Goal: Task Accomplishment & Management: Complete application form

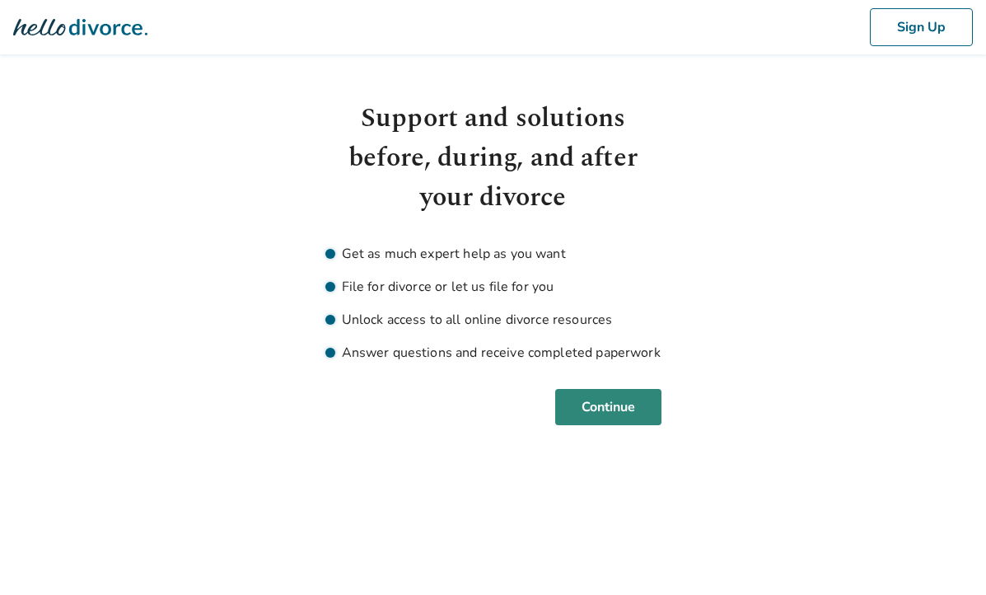
click at [590, 405] on button "Continue" at bounding box center [608, 407] width 106 height 36
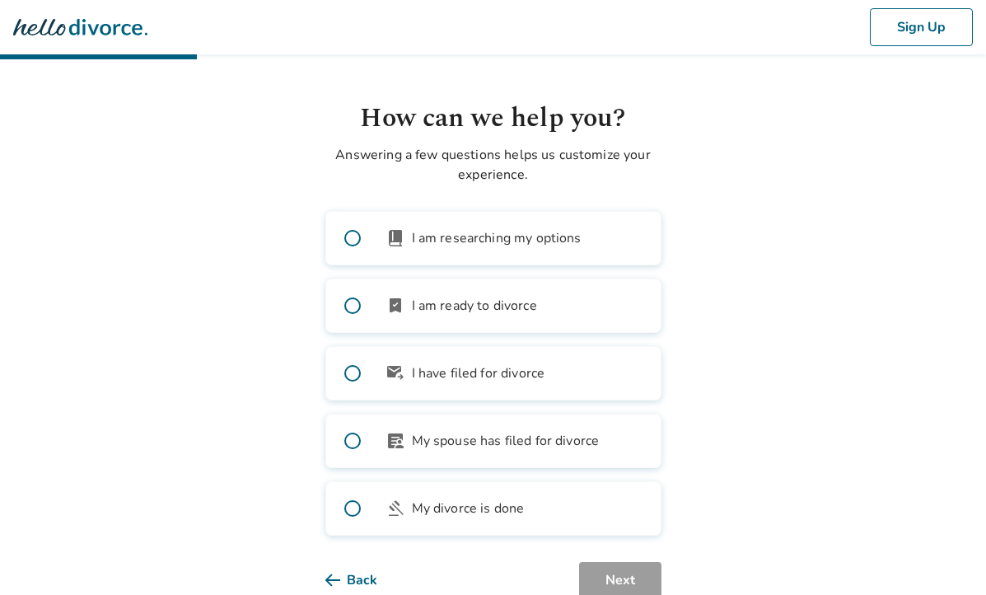
click at [532, 383] on label "outgoing_mail I have filed for divorce" at bounding box center [493, 373] width 336 height 54
click at [625, 578] on button "Next" at bounding box center [620, 580] width 82 height 36
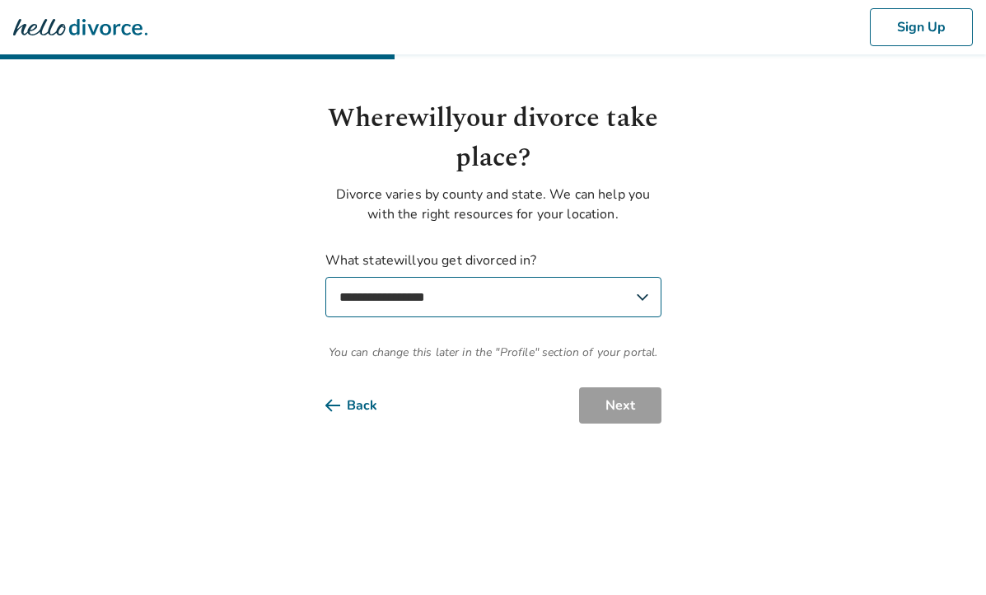
select select "**"
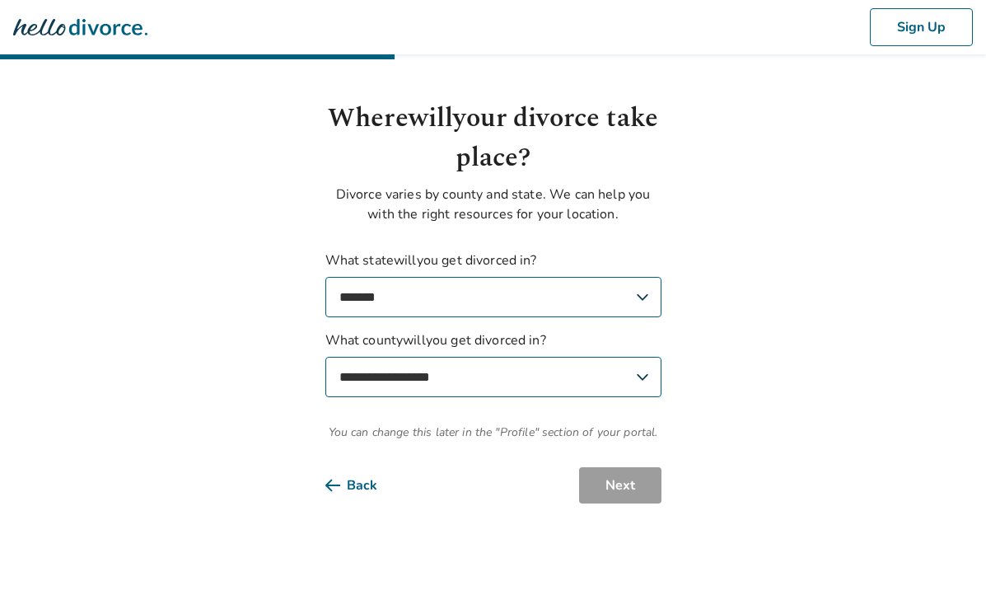
select select "*********"
click at [606, 481] on button "Next" at bounding box center [620, 485] width 82 height 36
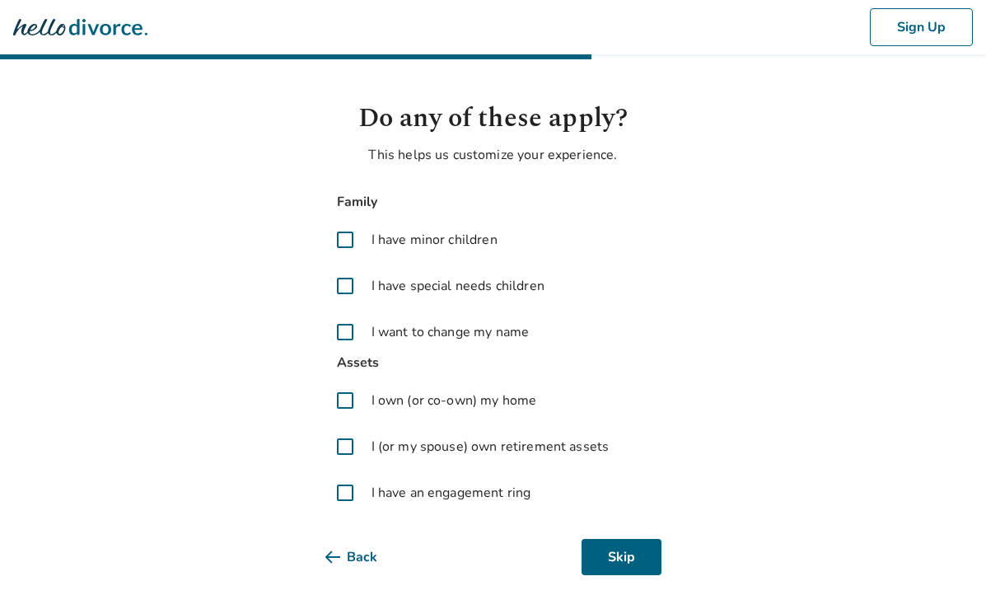
click at [339, 239] on span at bounding box center [345, 240] width 40 height 40
click at [343, 399] on span at bounding box center [345, 401] width 40 height 40
click at [345, 444] on span at bounding box center [345, 447] width 40 height 40
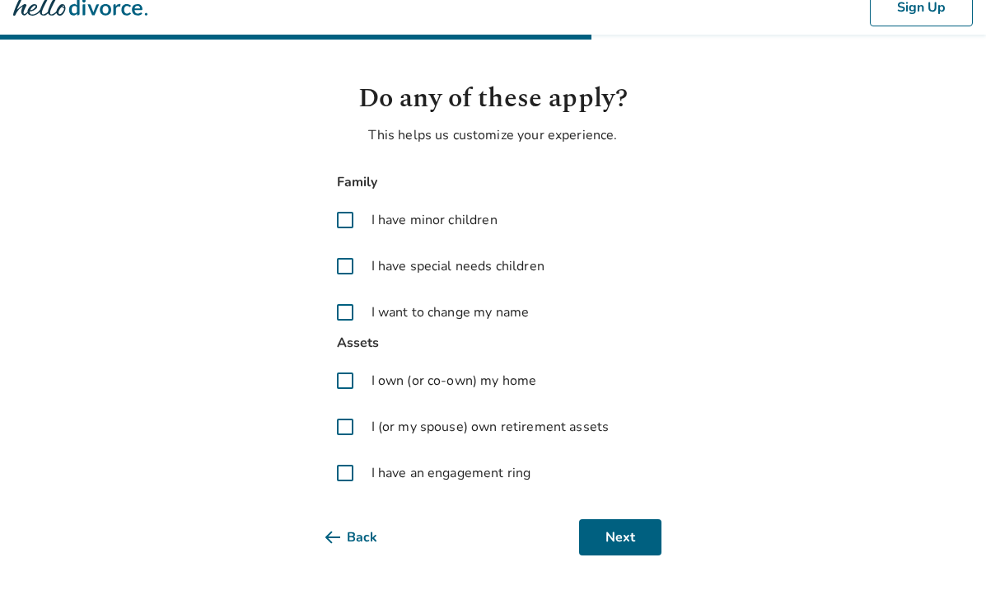
scroll to position [20, 0]
click at [346, 474] on span at bounding box center [345, 473] width 40 height 40
click at [606, 541] on button "Next" at bounding box center [620, 537] width 82 height 36
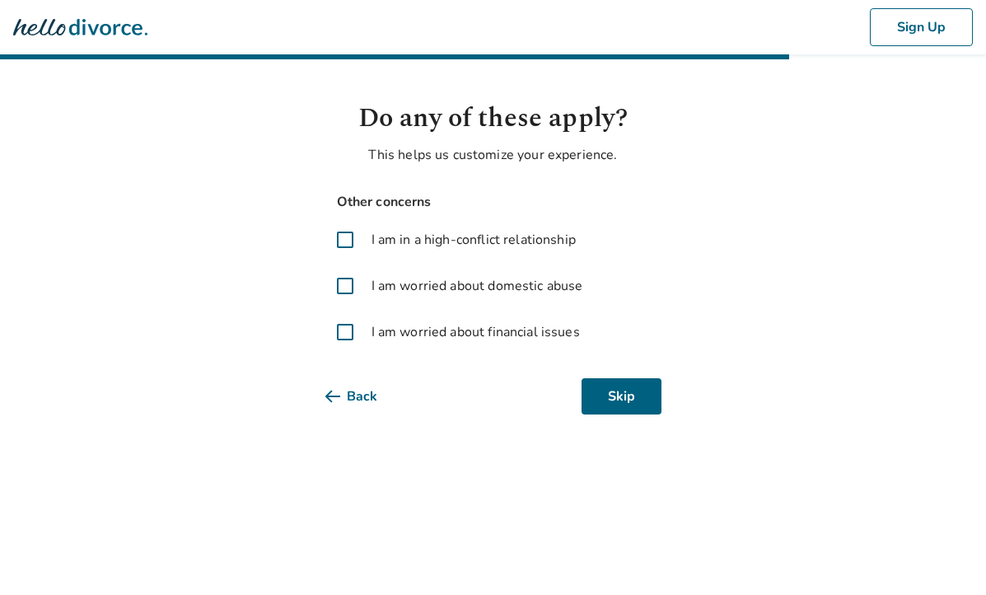
scroll to position [0, 0]
click at [339, 337] on span at bounding box center [345, 332] width 40 height 40
click at [627, 394] on button "Next" at bounding box center [620, 396] width 82 height 36
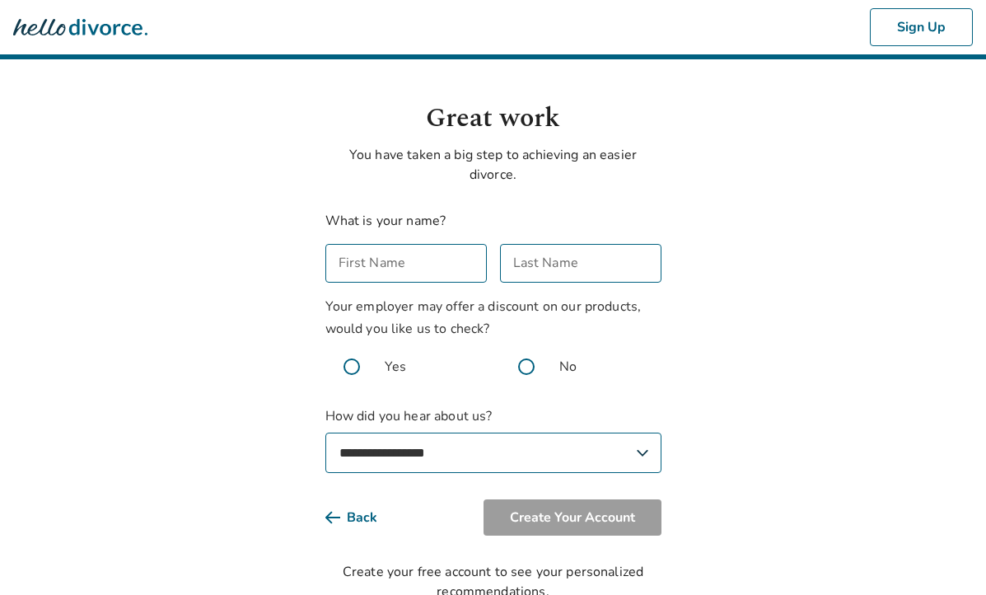
click at [416, 255] on input "First Name" at bounding box center [406, 263] width 162 height 39
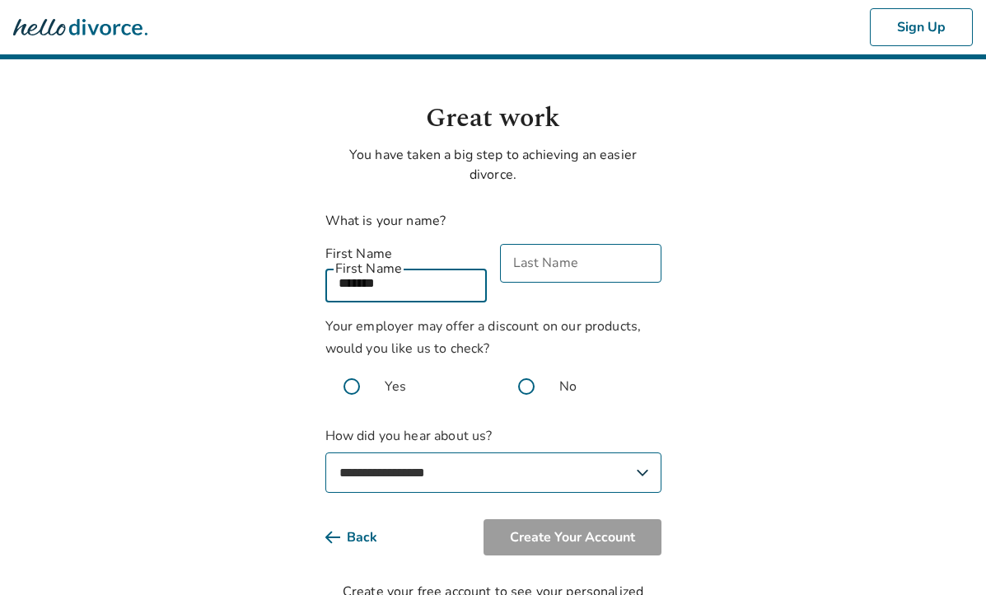
scroll to position [2, 0]
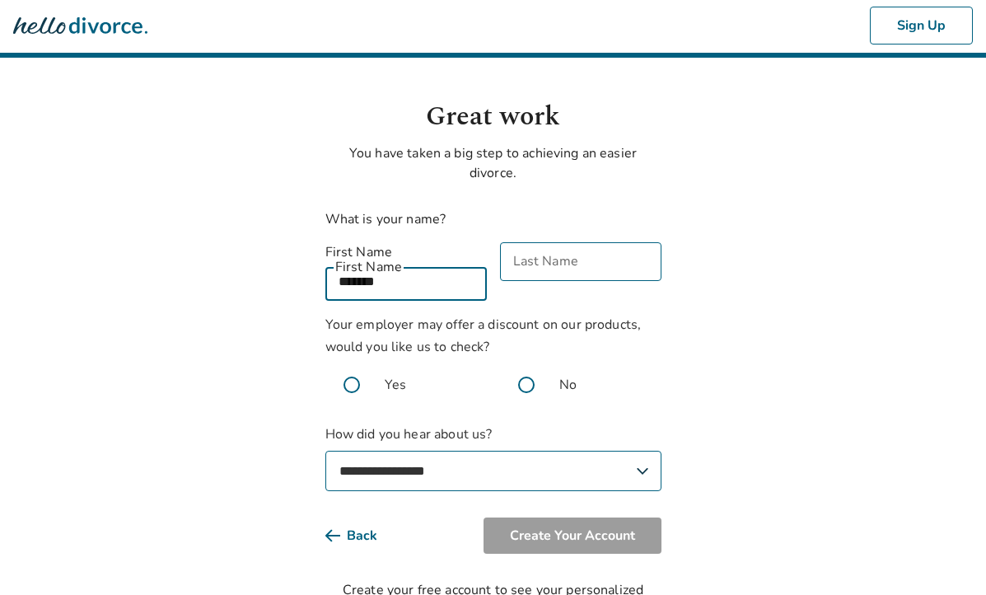
type input "*******"
click at [531, 269] on input "Last Name" at bounding box center [581, 261] width 162 height 39
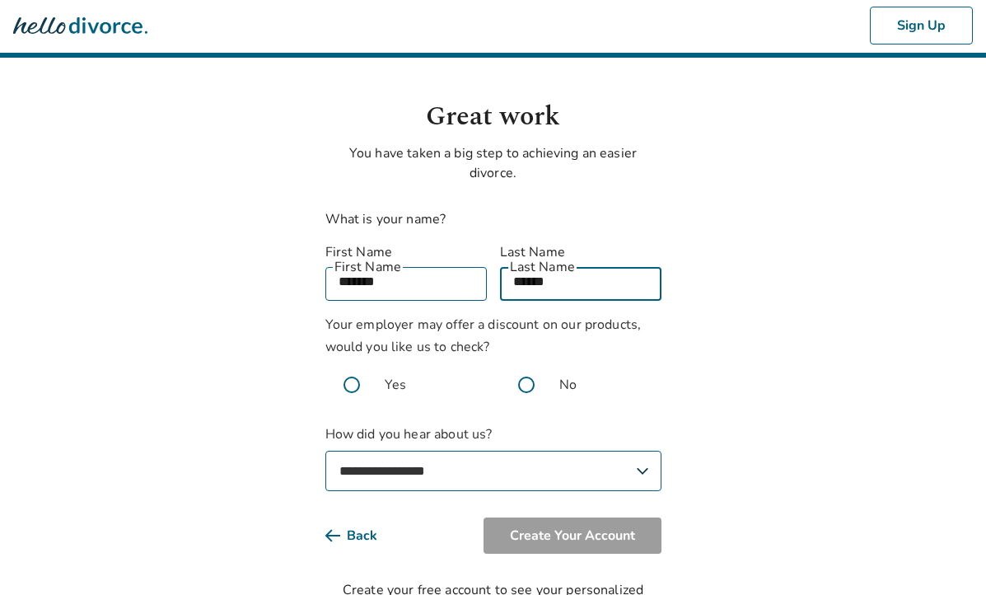
type input "******"
click at [457, 366] on label "Yes" at bounding box center [406, 384] width 162 height 53
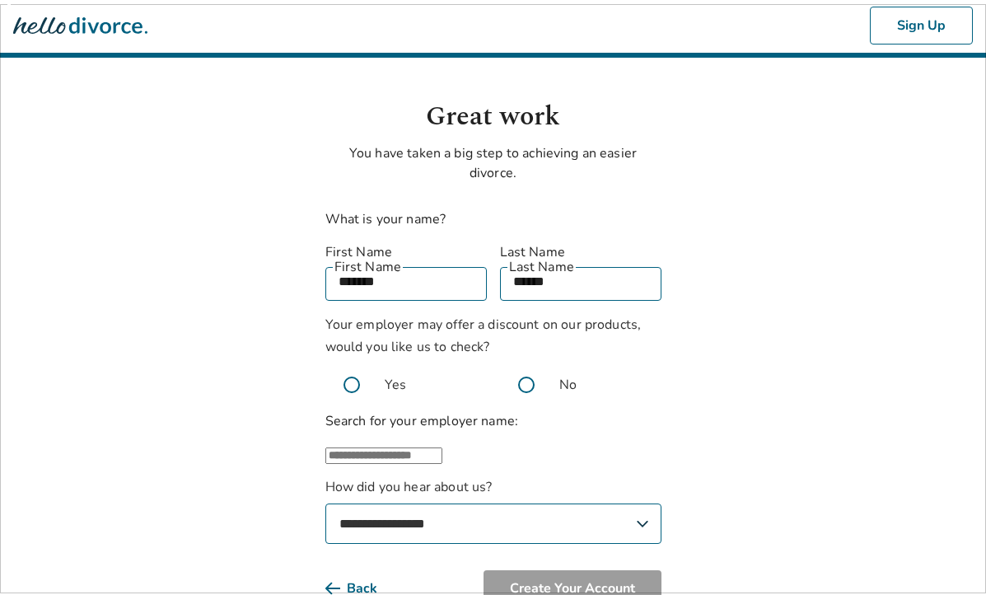
click at [529, 367] on span at bounding box center [526, 384] width 53 height 53
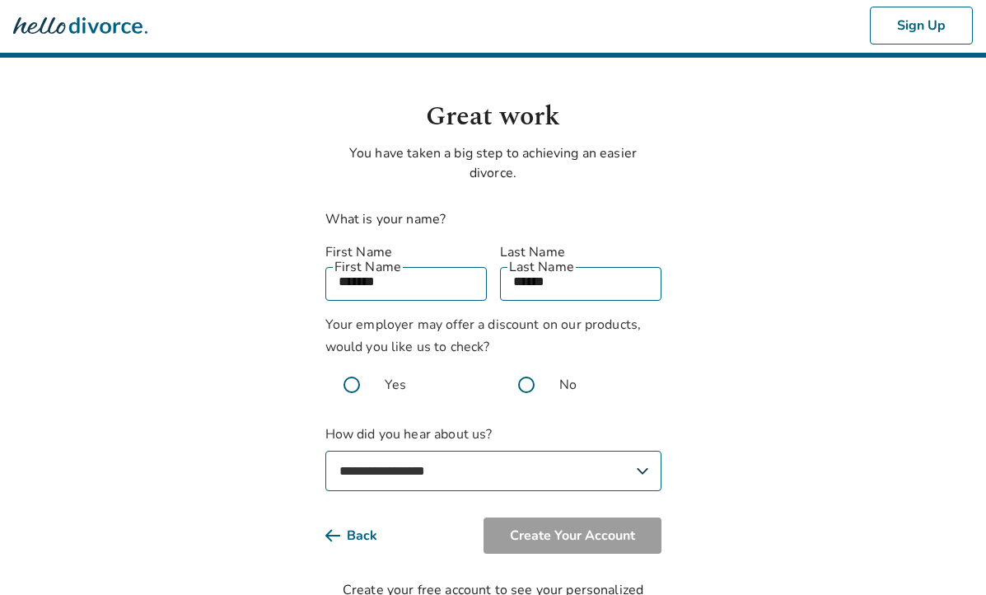
select select "**********"
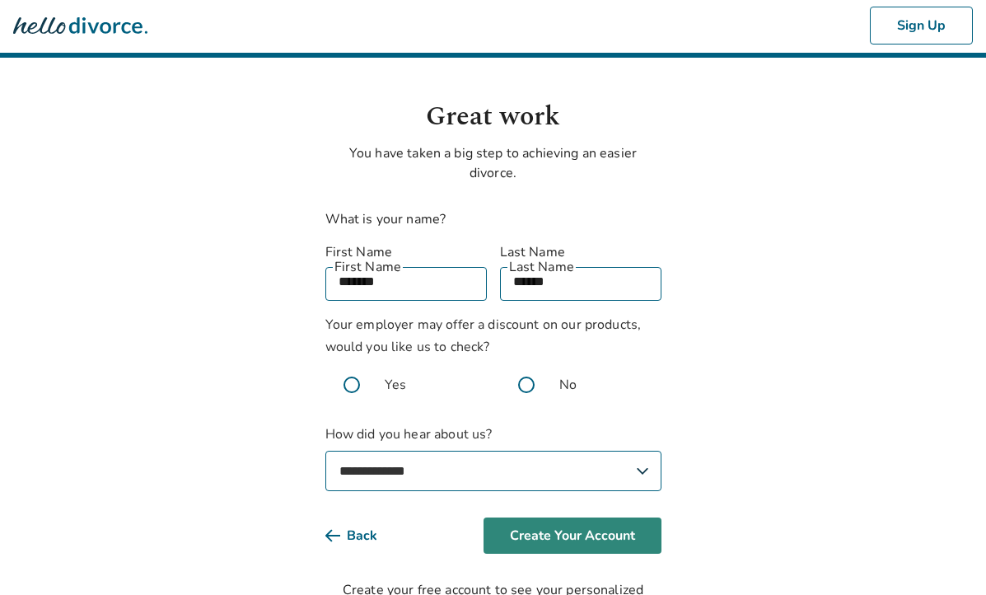
click at [541, 521] on button "Create Your Account" at bounding box center [573, 535] width 178 height 36
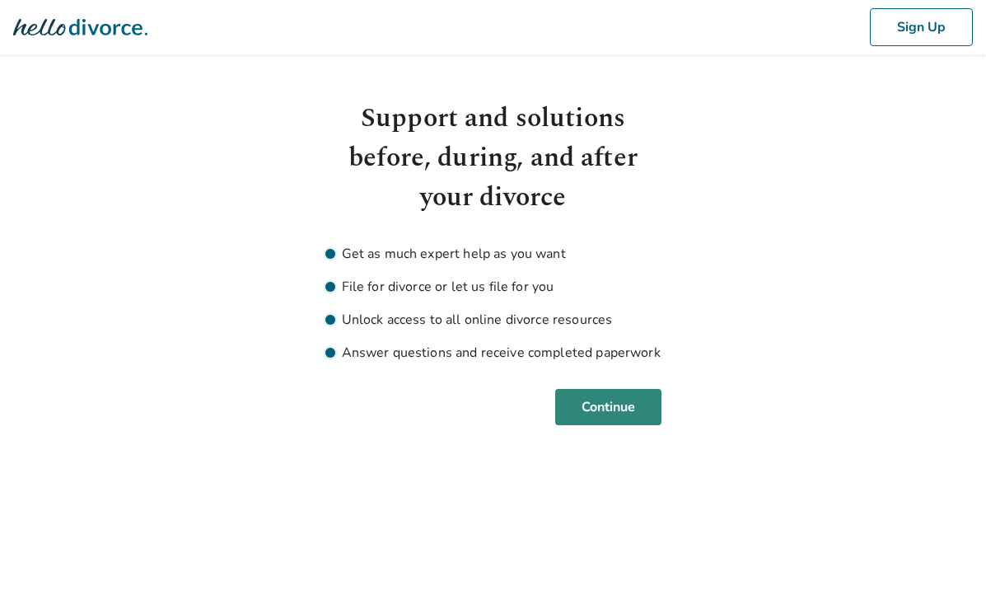
click at [588, 405] on button "Continue" at bounding box center [608, 407] width 106 height 36
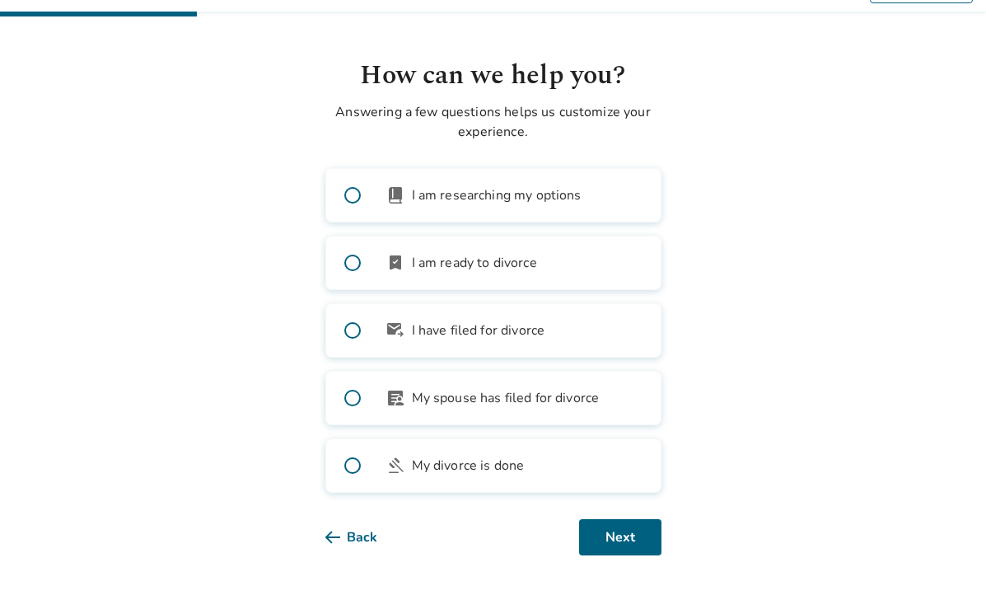
scroll to position [43, 0]
click at [612, 531] on button "Next" at bounding box center [620, 537] width 82 height 36
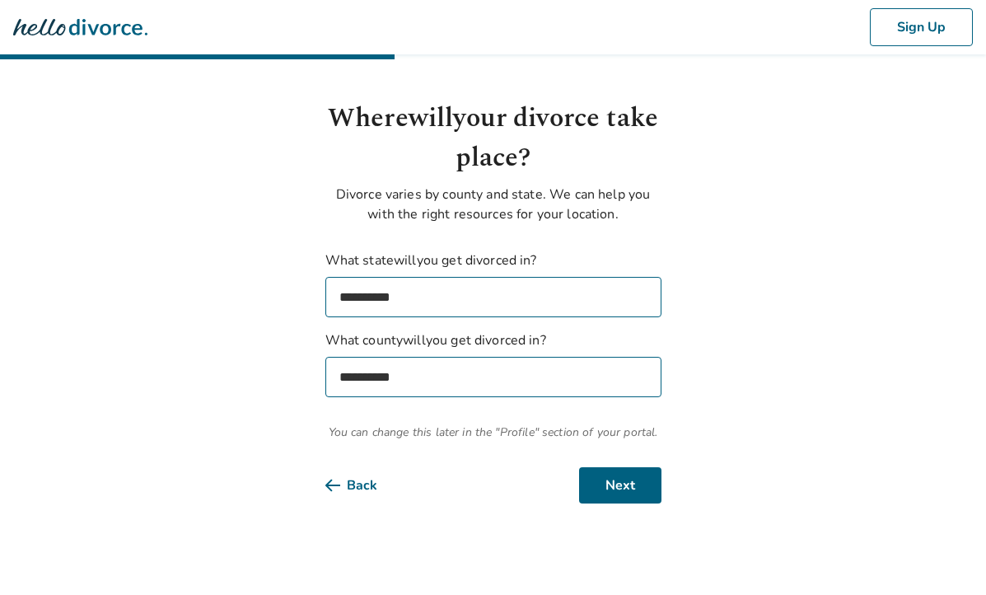
scroll to position [0, 0]
click at [620, 491] on button "Next" at bounding box center [620, 485] width 82 height 36
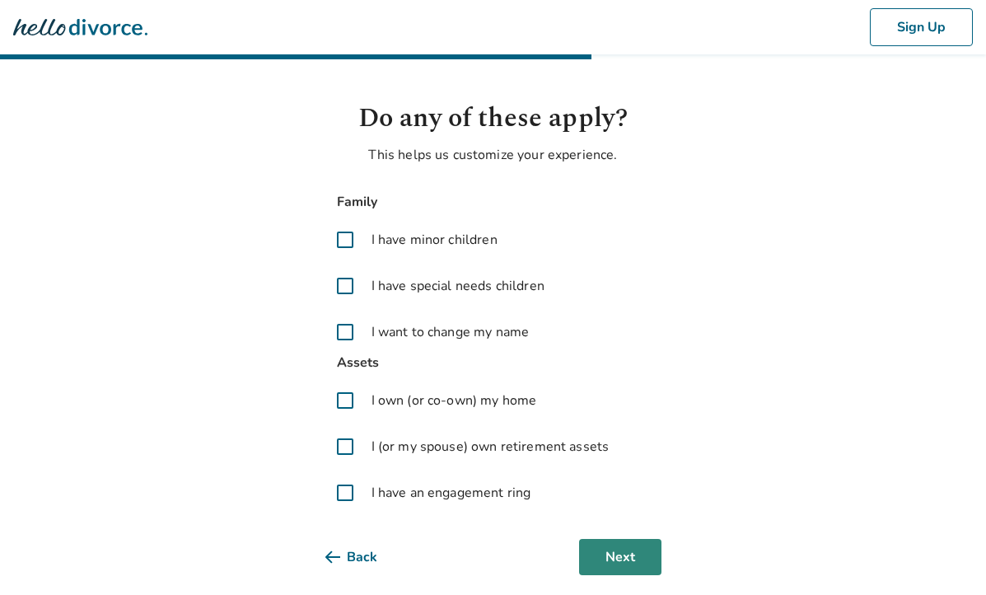
click at [634, 552] on button "Next" at bounding box center [620, 557] width 82 height 36
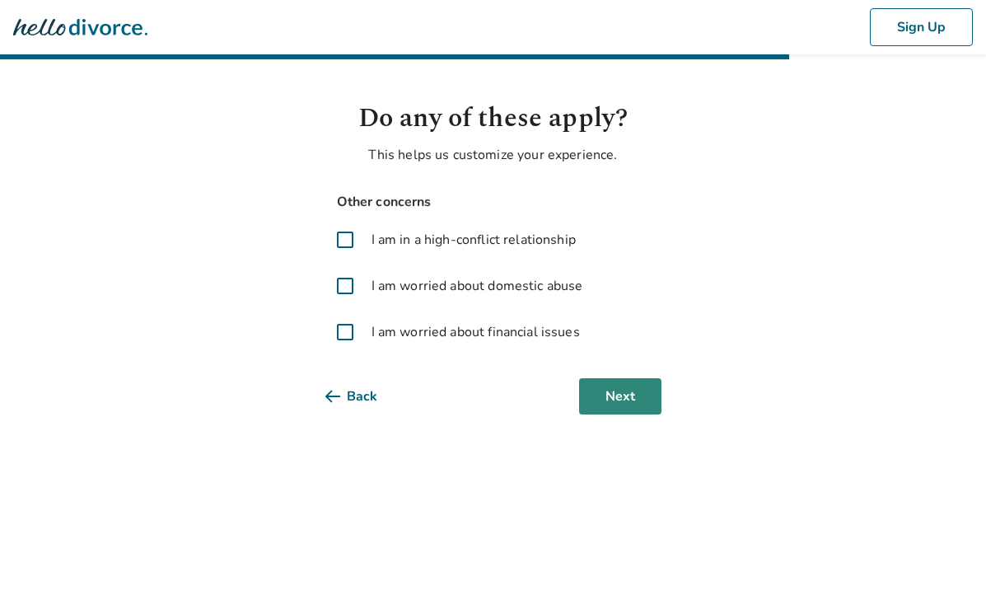
click at [634, 403] on button "Next" at bounding box center [620, 396] width 82 height 36
select select "**********"
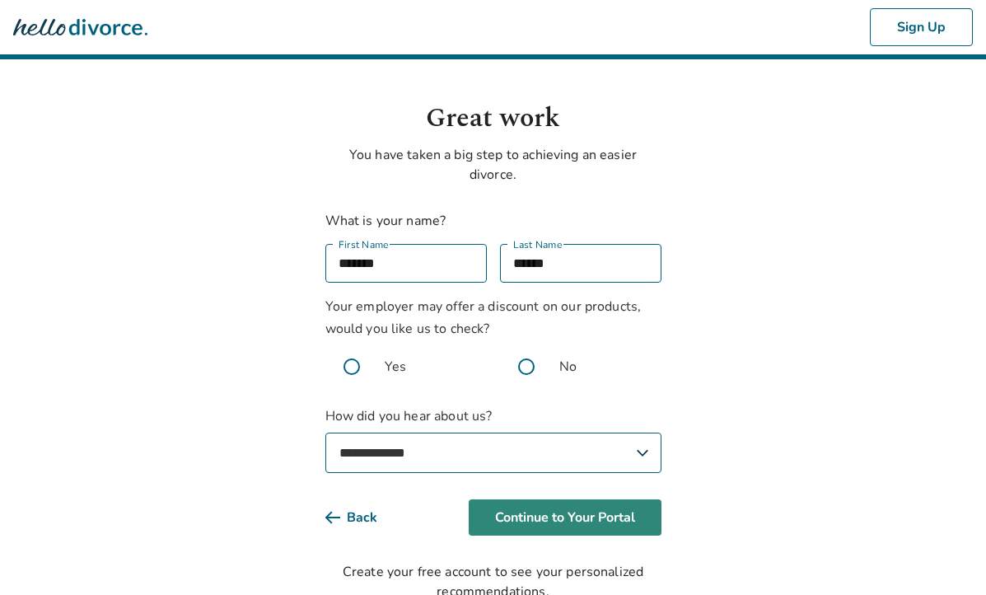
click at [584, 517] on button "Continue to Your Portal" at bounding box center [565, 517] width 193 height 36
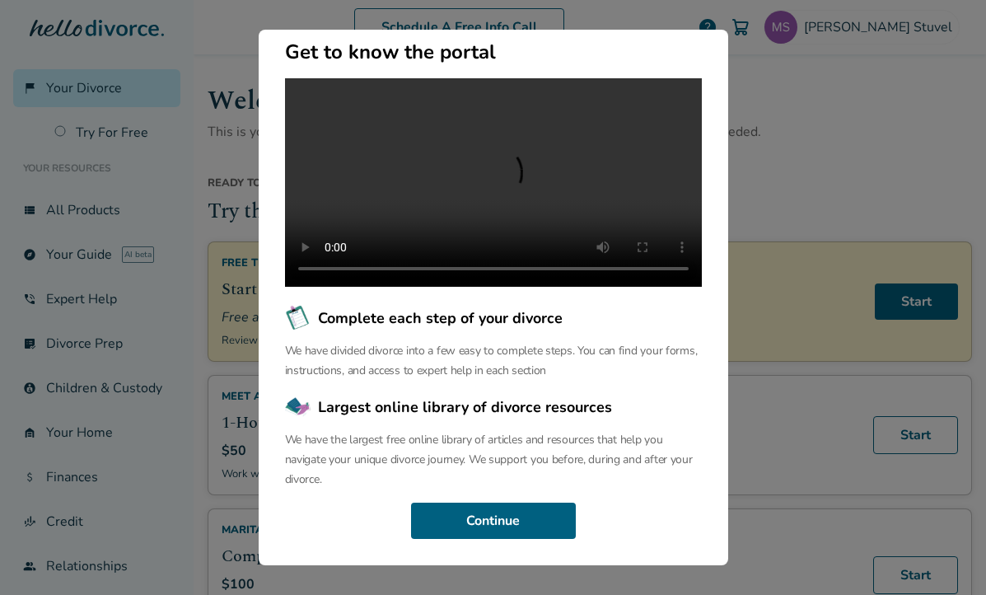
scroll to position [147, 0]
click at [529, 520] on button "Continue" at bounding box center [493, 521] width 165 height 36
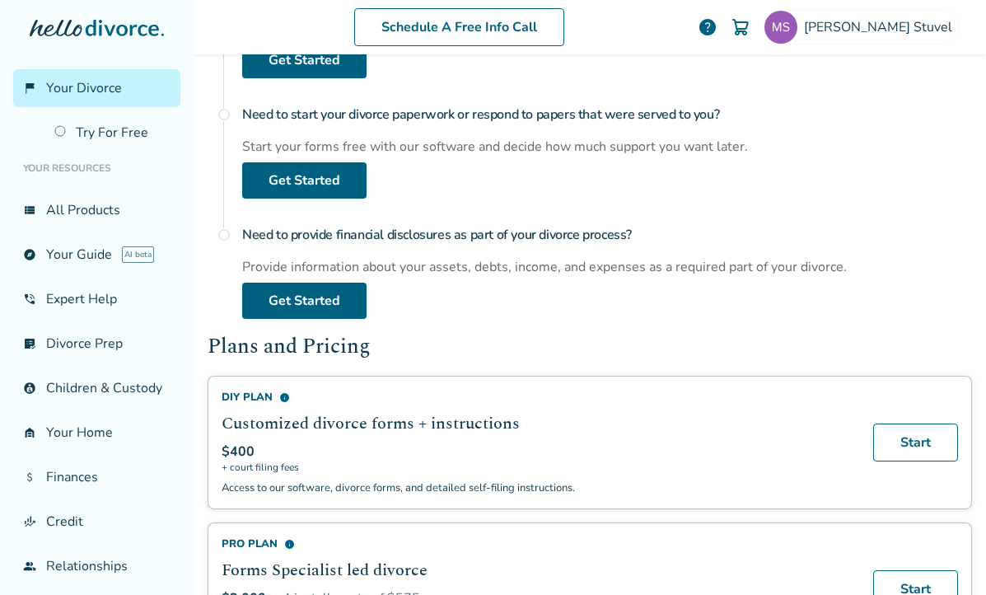
scroll to position [726, 0]
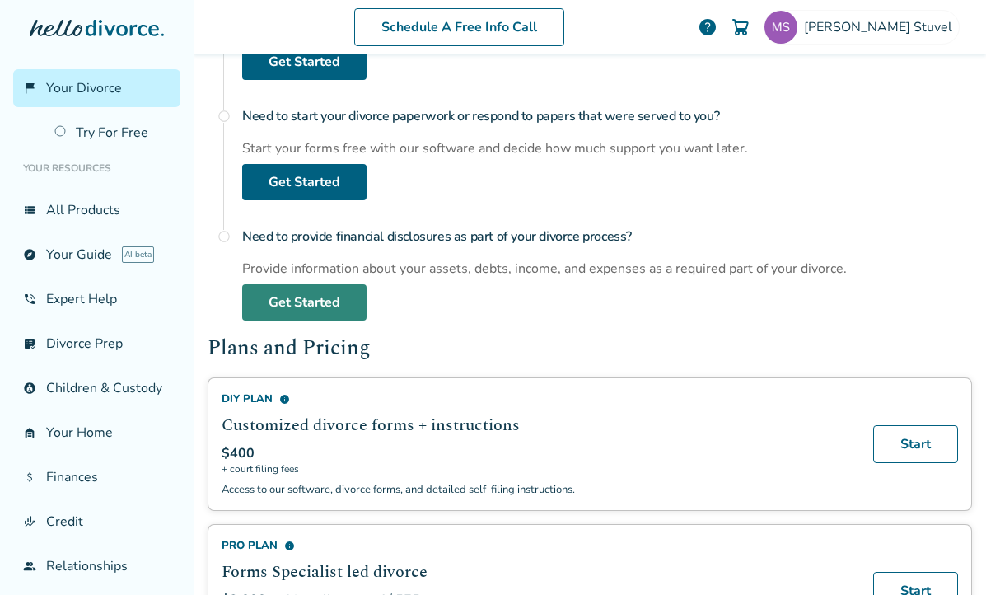
click at [309, 298] on link "Get Started" at bounding box center [304, 302] width 124 height 36
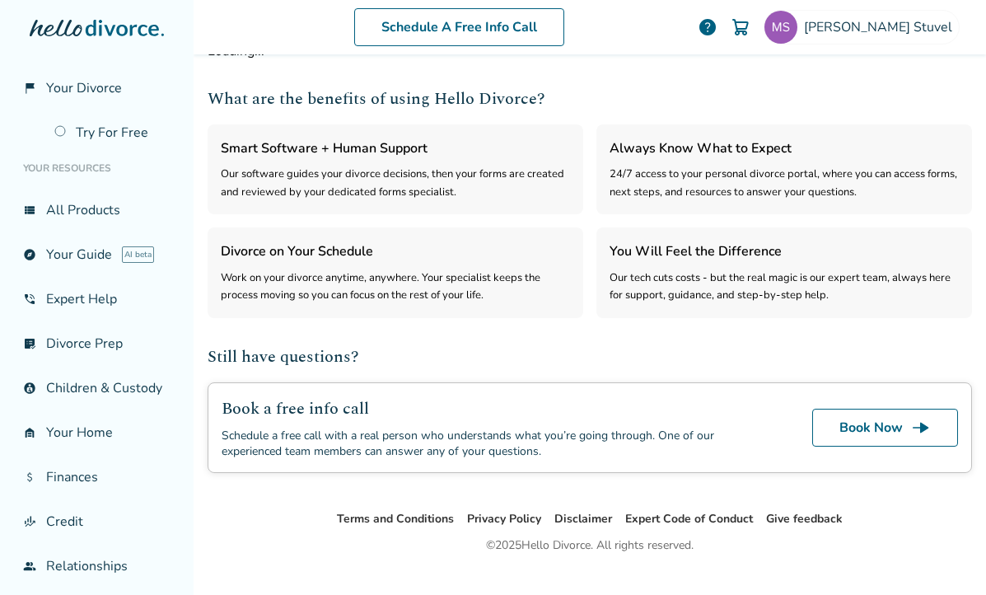
select select "***"
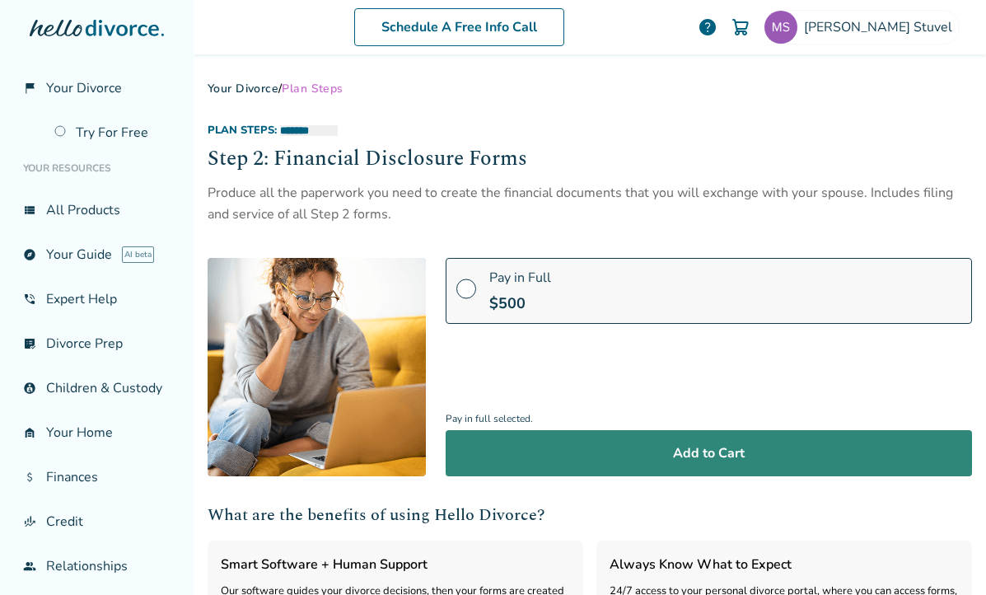
scroll to position [48, 0]
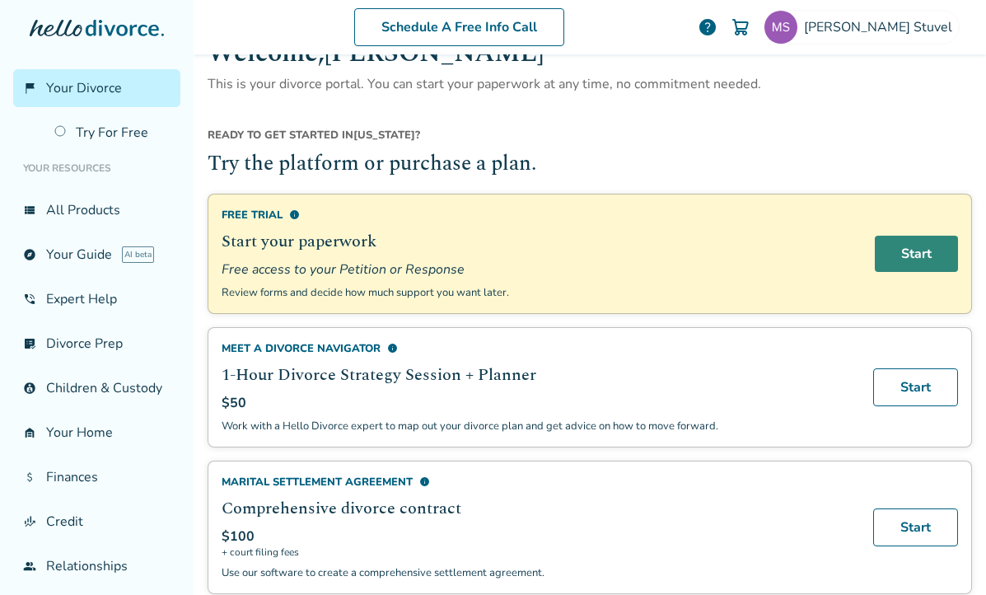
click at [904, 265] on link "Start" at bounding box center [916, 254] width 83 height 36
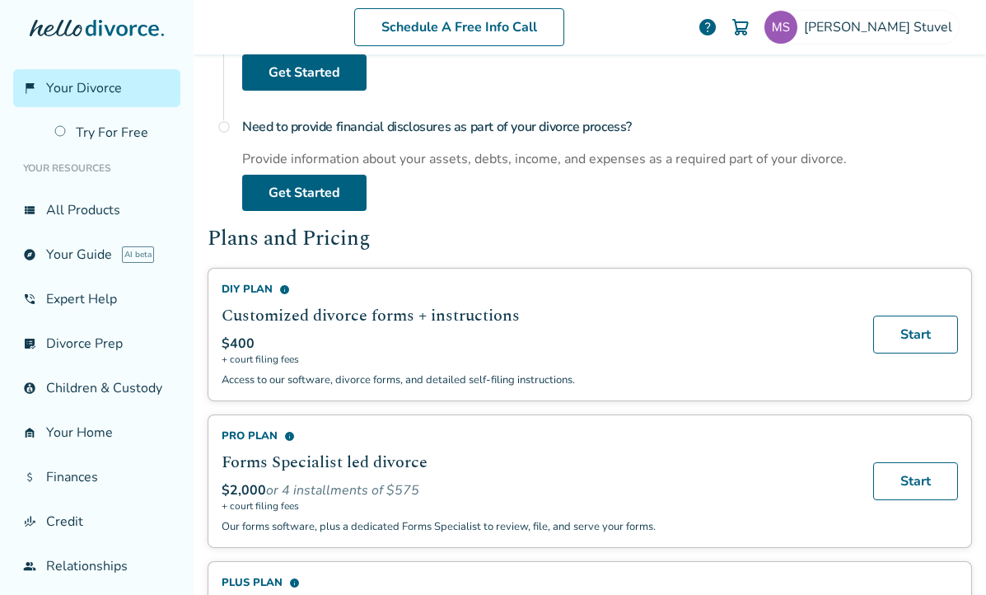
scroll to position [849, 0]
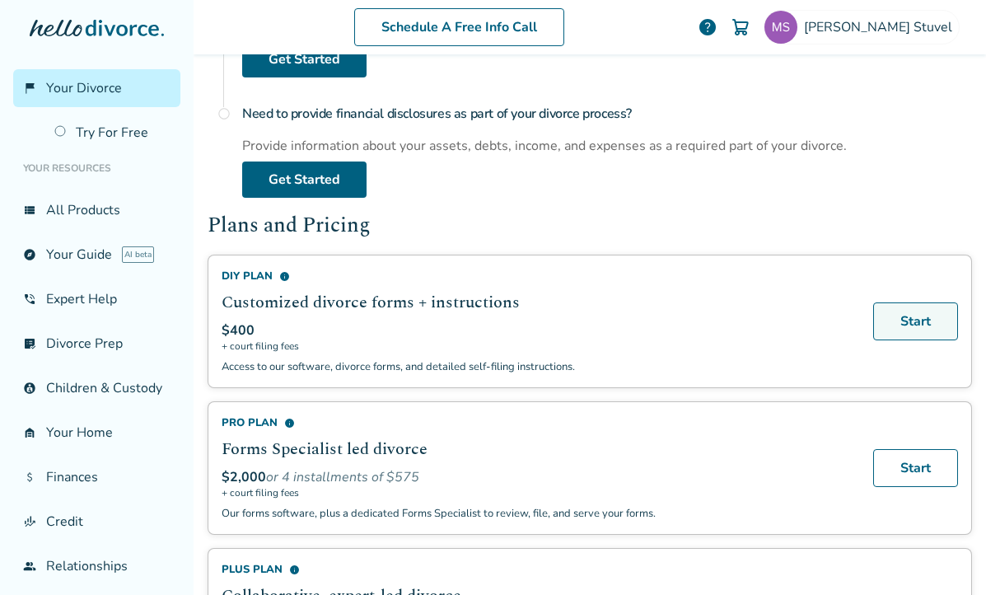
click at [897, 323] on link "Start" at bounding box center [915, 321] width 85 height 38
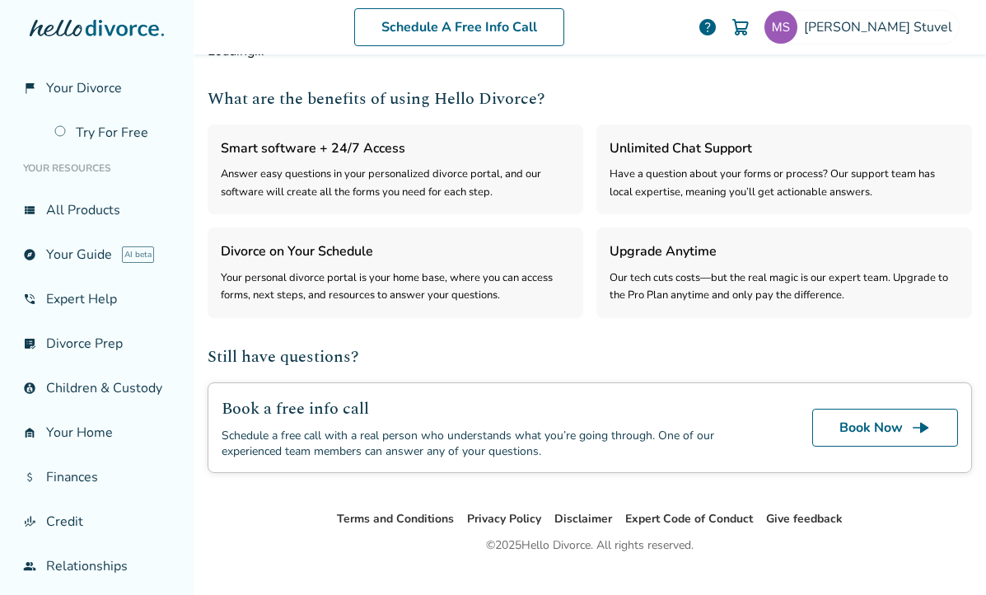
select select "***"
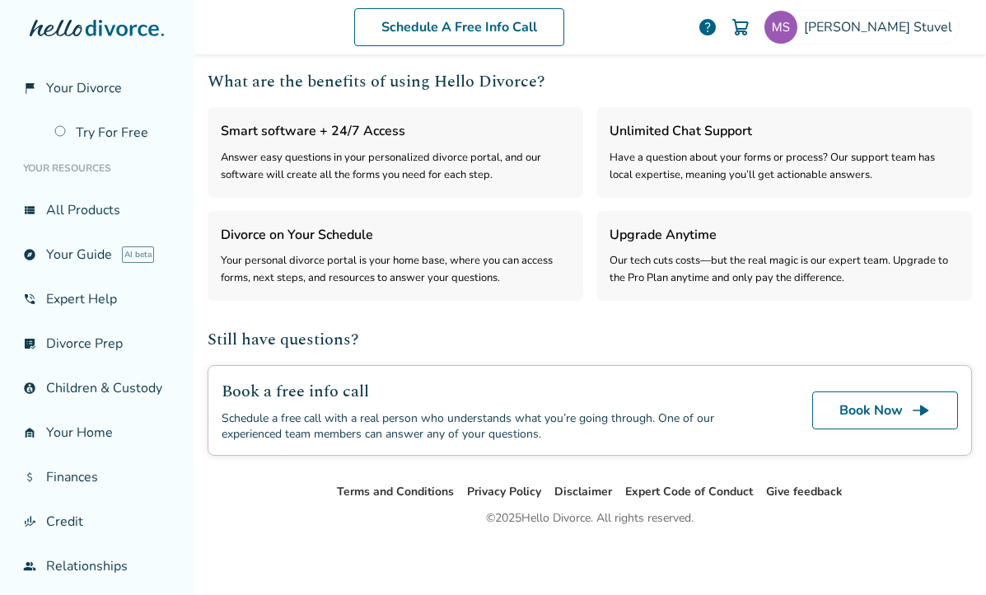
scroll to position [433, 0]
